Goal: Book appointment/travel/reservation

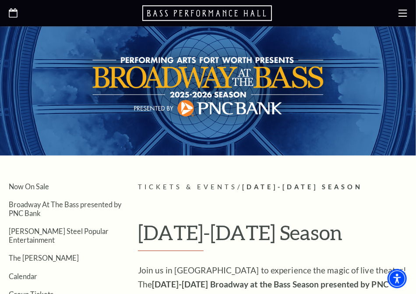
scroll to position [44, 0]
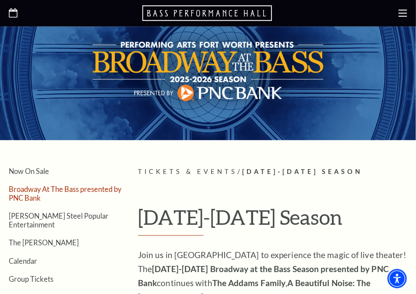
click at [23, 190] on link "Broadway At The Bass presented by PNC Bank" at bounding box center [65, 193] width 113 height 17
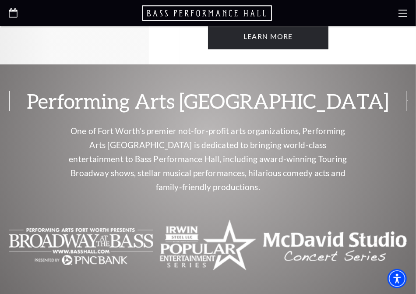
scroll to position [657, 0]
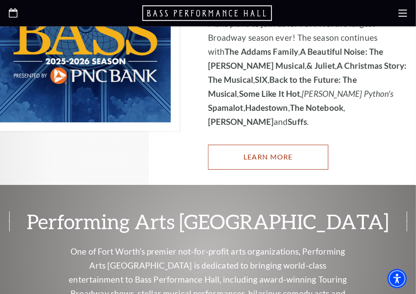
click at [260, 145] on link "Learn More" at bounding box center [268, 157] width 121 height 25
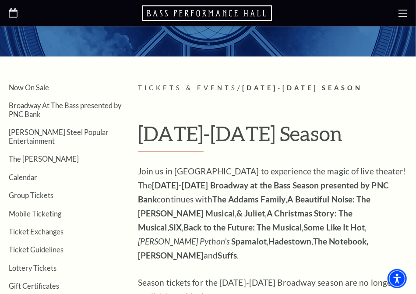
scroll to position [175, 0]
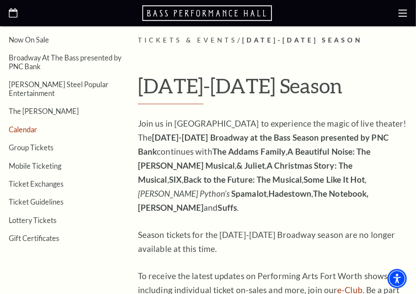
click at [28, 125] on link "Calendar" at bounding box center [23, 129] width 28 height 8
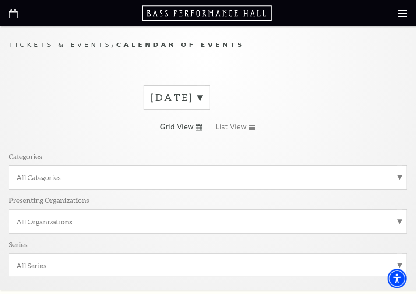
click at [396, 175] on label "All Categories" at bounding box center [208, 177] width 384 height 9
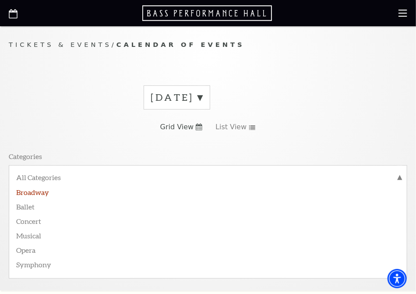
click at [53, 192] on label "Broadway" at bounding box center [208, 192] width 384 height 14
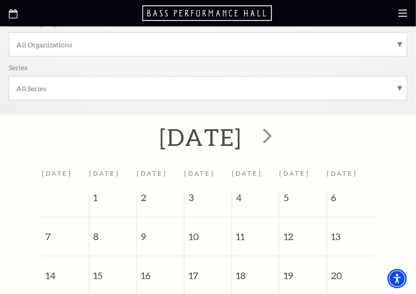
scroll to position [175, 0]
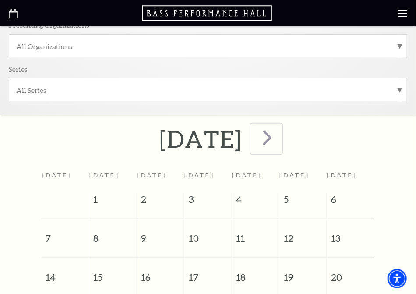
click at [280, 140] on span "next" at bounding box center [267, 137] width 25 height 25
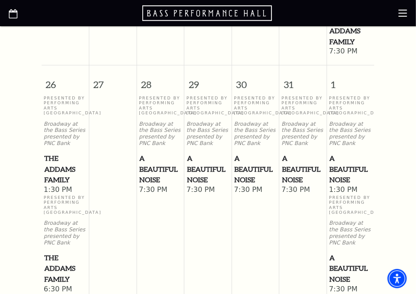
scroll to position [657, 0]
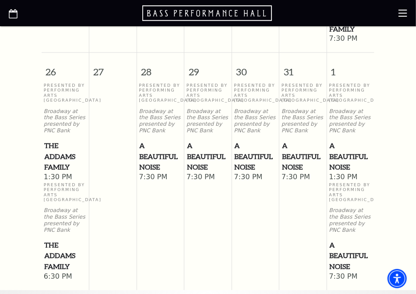
click at [56, 156] on span "The Addams Family" at bounding box center [65, 156] width 43 height 32
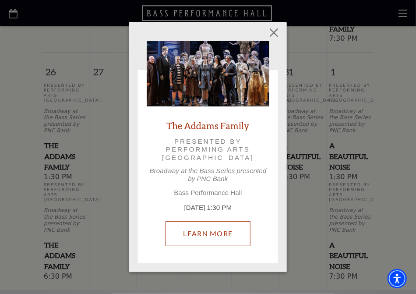
click at [220, 233] on link "Learn More" at bounding box center [208, 233] width 85 height 25
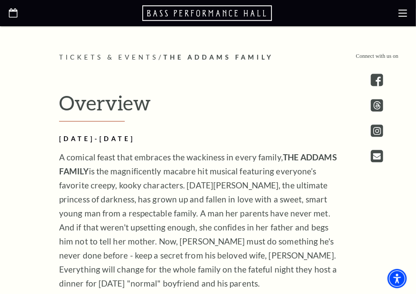
scroll to position [526, 0]
